Goal: Transaction & Acquisition: Purchase product/service

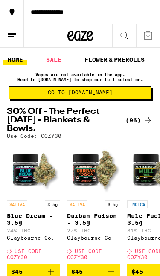
click at [91, 95] on span "Go to [DOMAIN_NAME]" at bounding box center [80, 92] width 65 height 5
